Goal: Communication & Community: Answer question/provide support

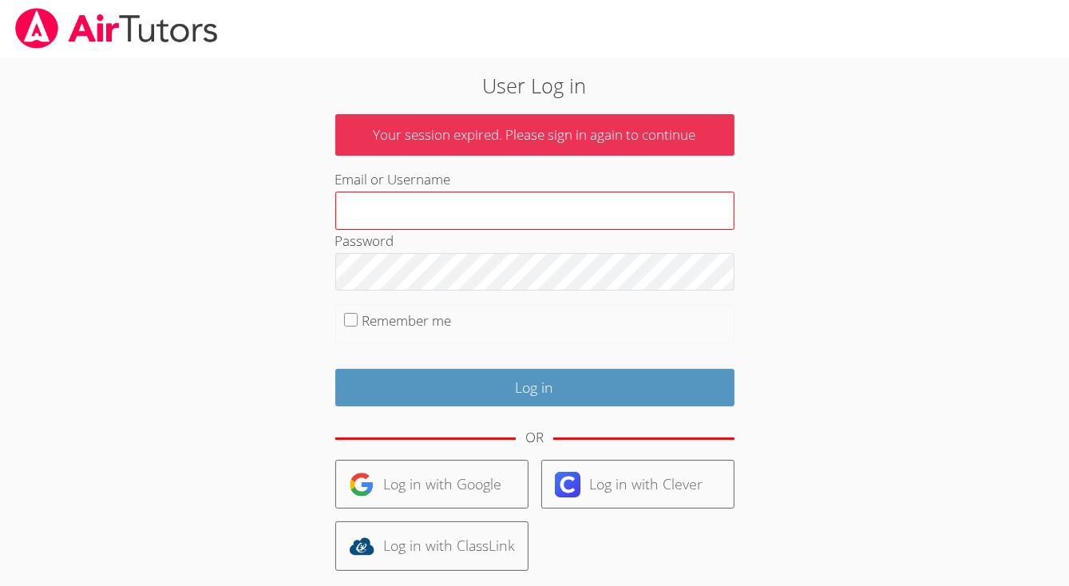
click at [361, 210] on input "Email or Username" at bounding box center [534, 211] width 399 height 38
type input "[EMAIL_ADDRESS][DOMAIN_NAME]"
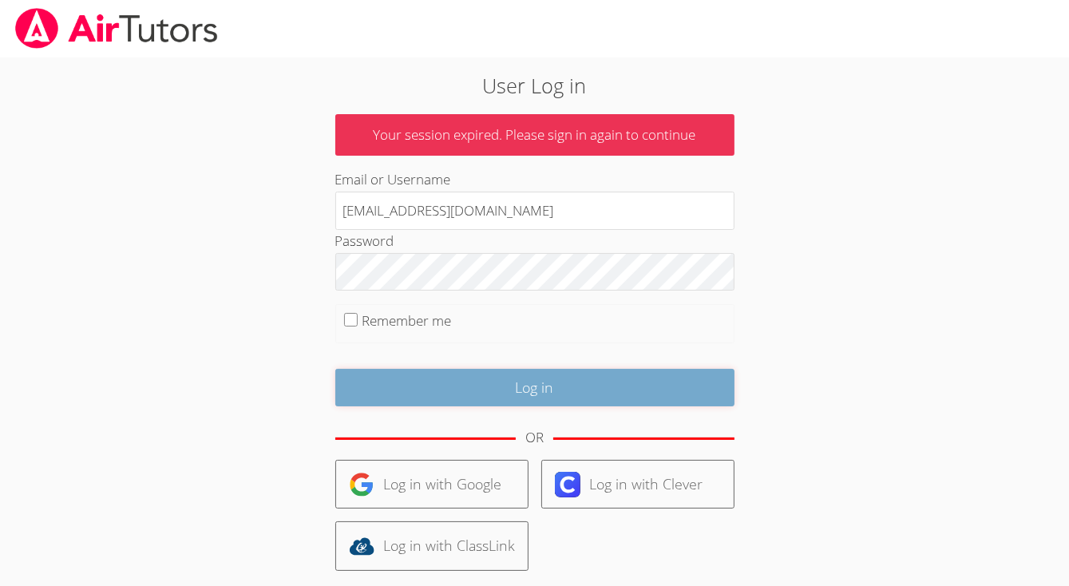
click at [376, 384] on input "Log in" at bounding box center [534, 388] width 399 height 38
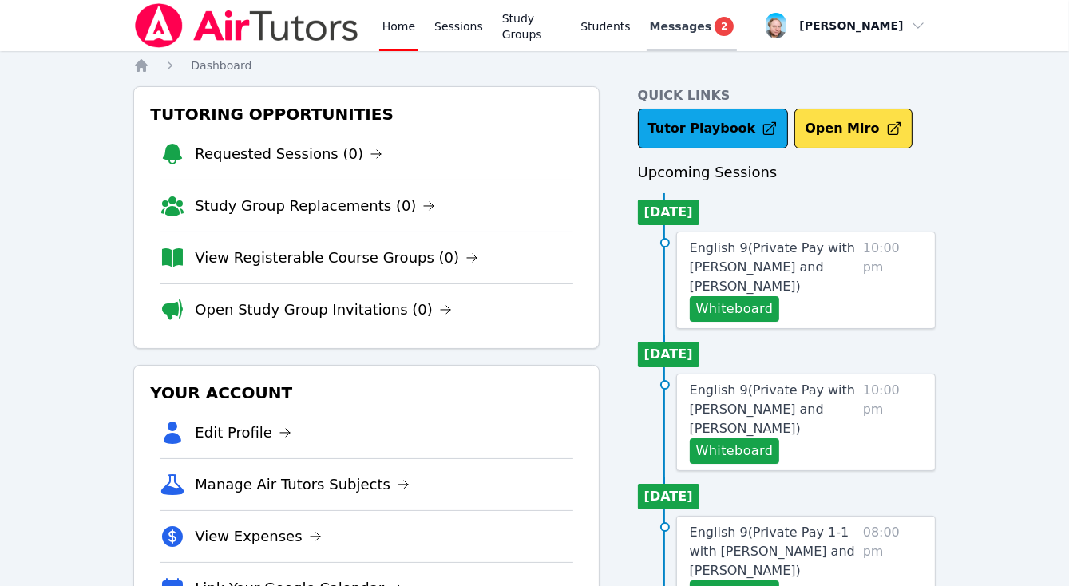
click at [688, 32] on span "Messages" at bounding box center [680, 26] width 61 height 16
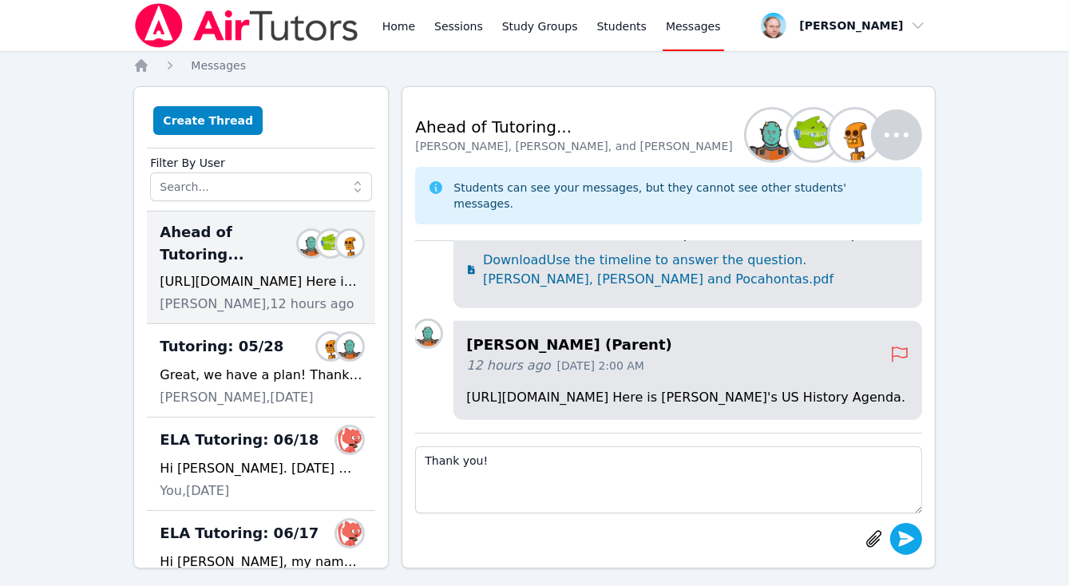
type textarea "Thank you!"
click at [904, 540] on icon "submit" at bounding box center [906, 538] width 16 height 15
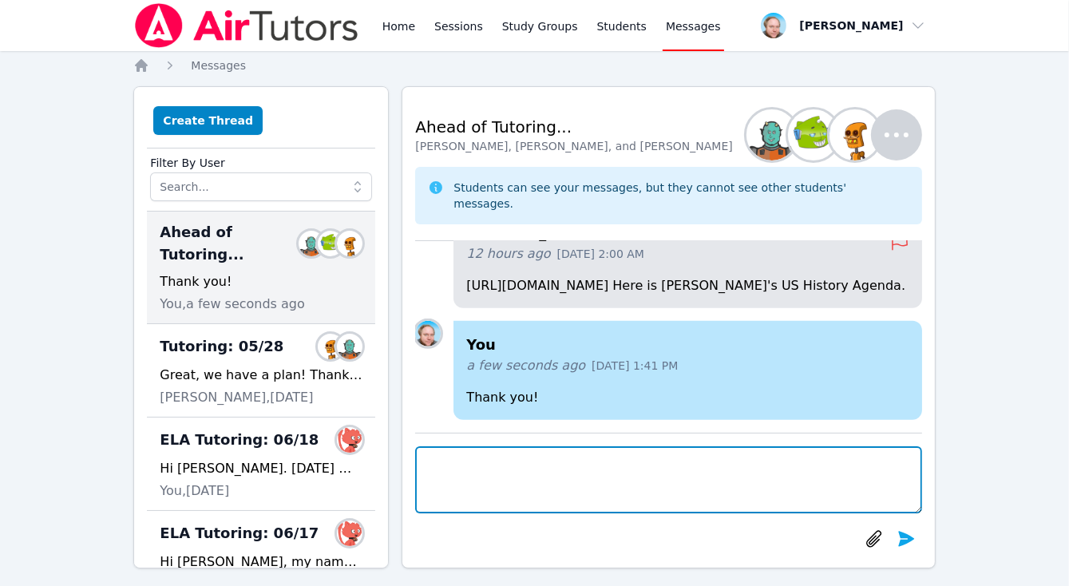
click at [521, 454] on textarea at bounding box center [668, 479] width 506 height 67
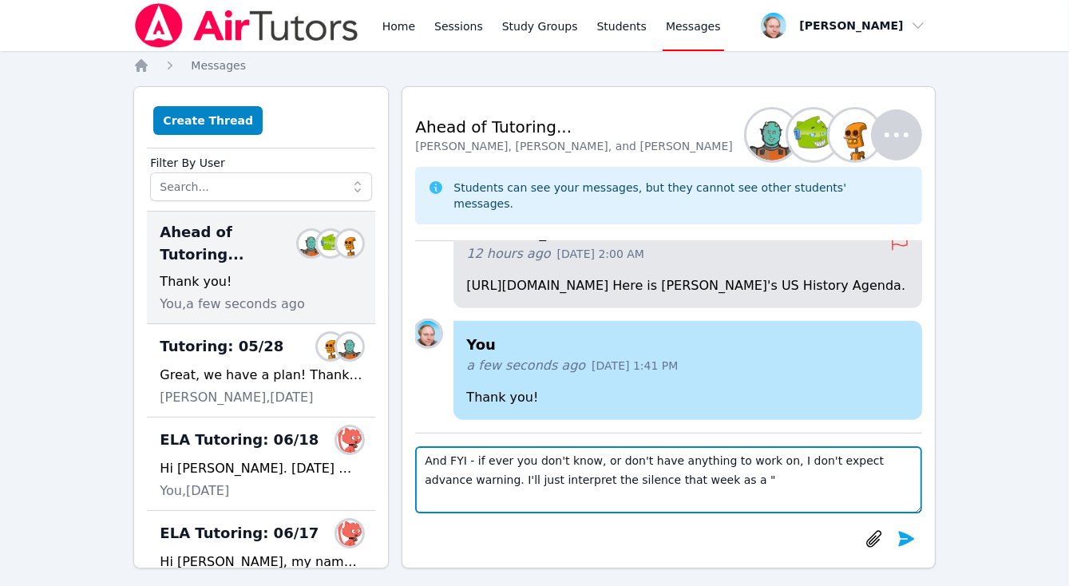
click at [471, 477] on textarea "And FYI - if ever you don't know, or don't have anything to work on, I don't ex…" at bounding box center [668, 479] width 506 height 67
type textarea "And FYI - if ever you don't know, or don't have anything to work on, I don't ex…"
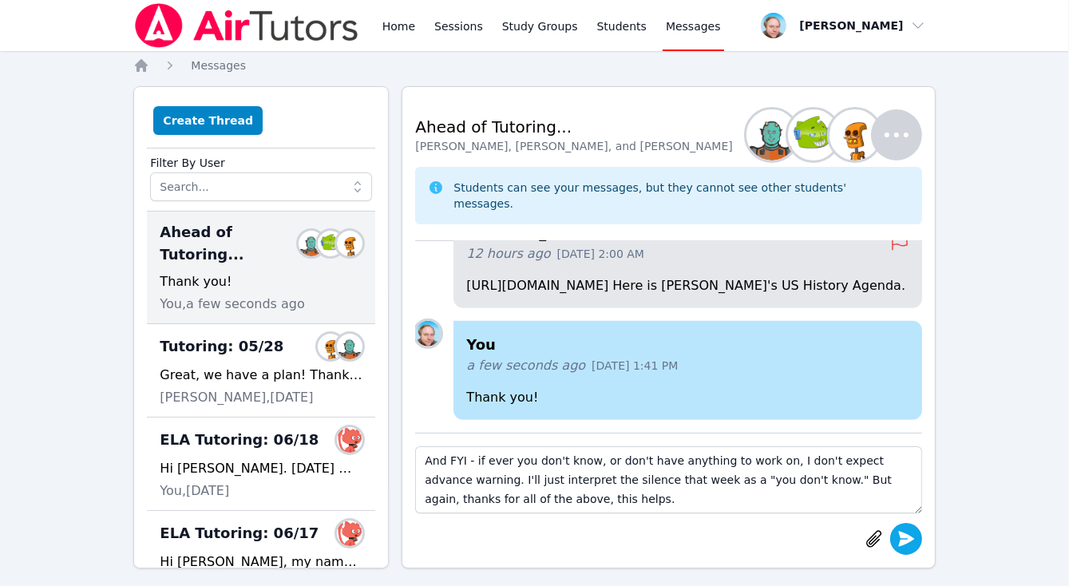
click at [901, 549] on button "submit" at bounding box center [906, 539] width 32 height 32
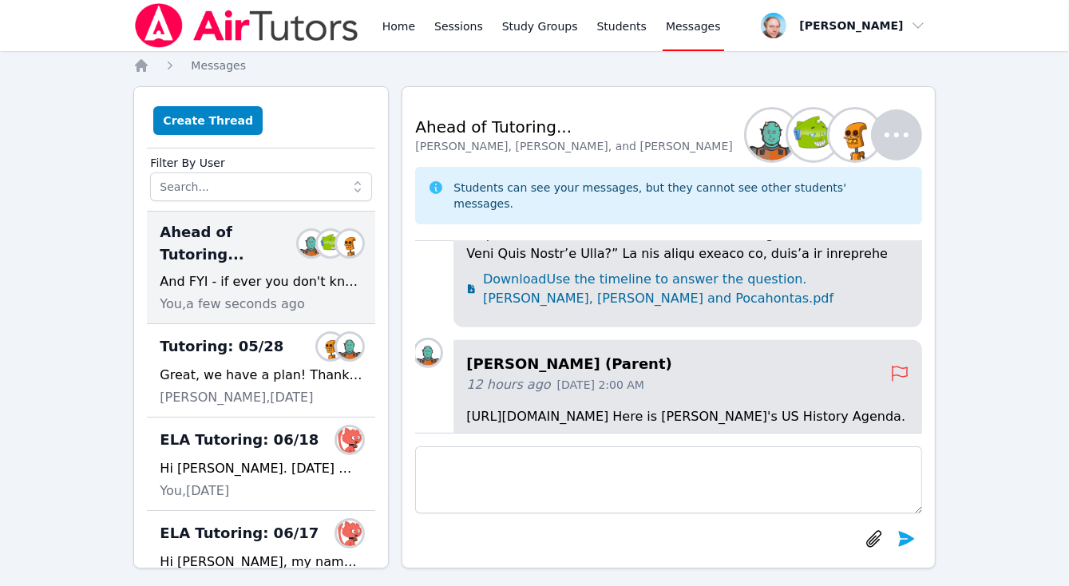
scroll to position [-298, 0]
click at [709, 351] on h4 "Shelley Warneck (Parent)" at bounding box center [677, 362] width 423 height 22
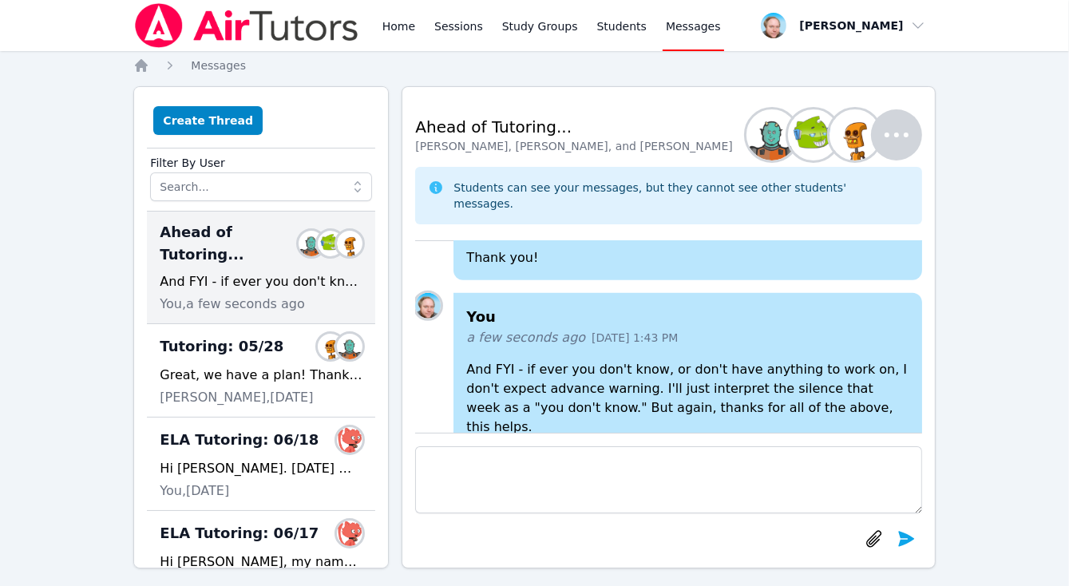
scroll to position [0, 0]
